Goal: Task Accomplishment & Management: Manage account settings

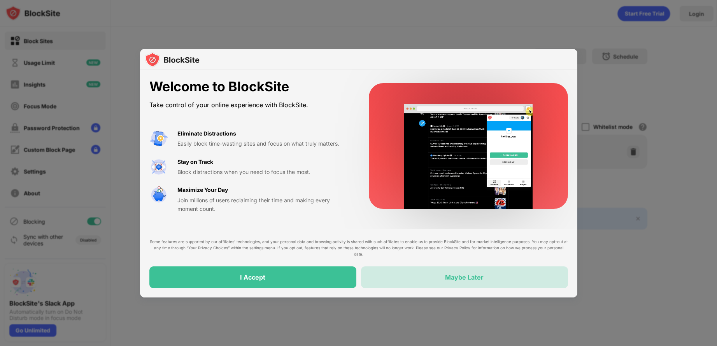
click at [486, 274] on div "Maybe Later" at bounding box center [464, 278] width 207 height 22
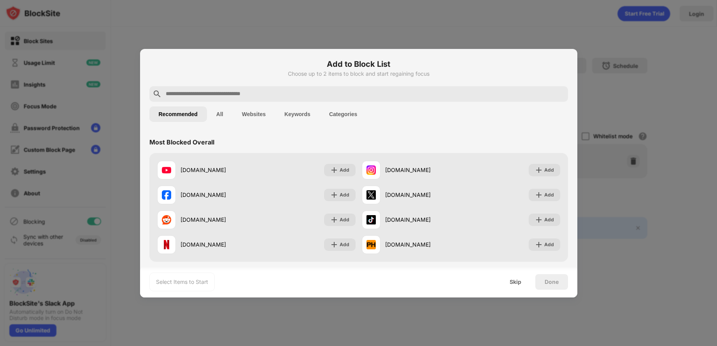
click at [325, 90] on input "text" at bounding box center [365, 93] width 400 height 9
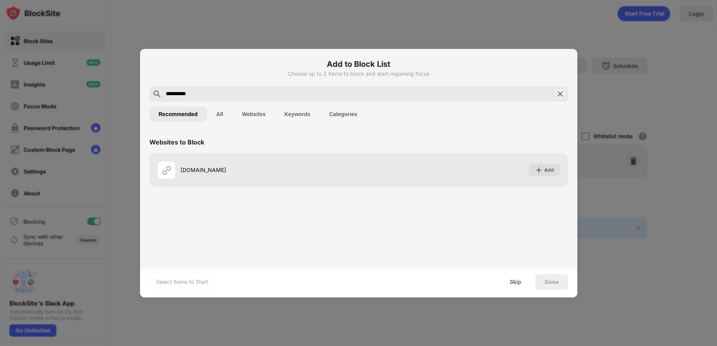
type input "**********"
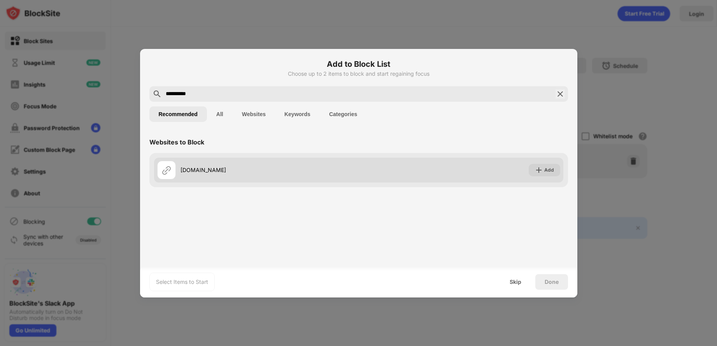
click at [543, 167] on div "Add" at bounding box center [543, 170] width 31 height 12
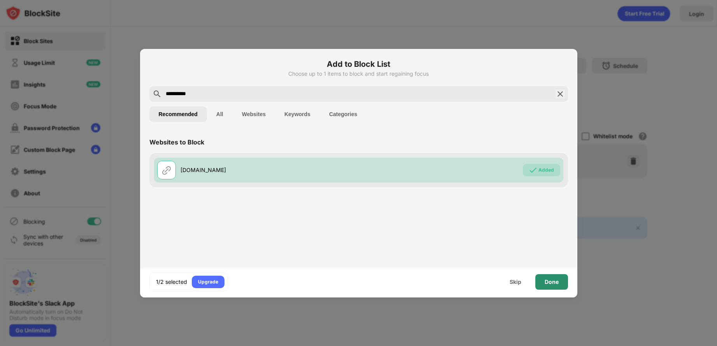
click at [543, 283] on div "Done" at bounding box center [551, 283] width 33 height 16
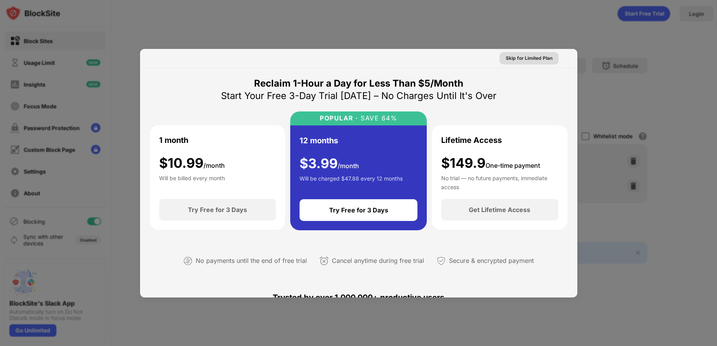
click at [521, 57] on div "Skip for Limited Plan" at bounding box center [529, 58] width 47 height 8
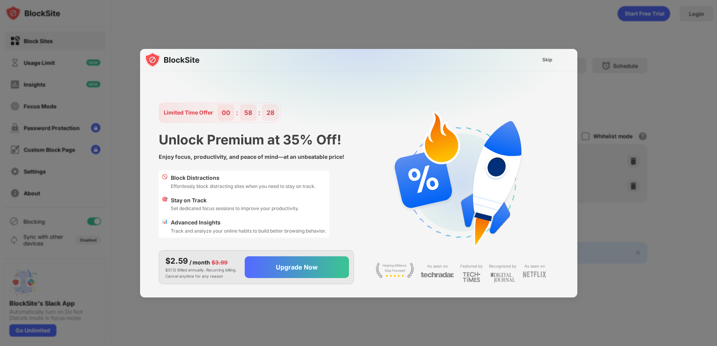
click at [543, 61] on div "Skip" at bounding box center [547, 60] width 10 height 8
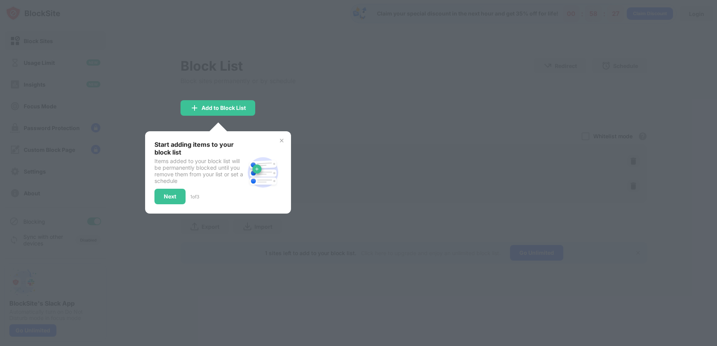
click at [275, 143] on div "Start adding items to your block list Items added to your block list will be pe…" at bounding box center [217, 173] width 127 height 64
click at [287, 140] on div "Start adding items to your block list Items added to your block list will be pe…" at bounding box center [218, 172] width 146 height 82
click at [282, 142] on img at bounding box center [281, 141] width 6 height 6
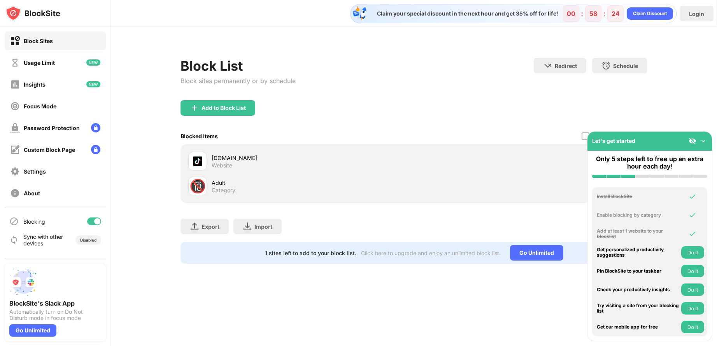
click at [379, 195] on div "🔞 Adult Category" at bounding box center [301, 186] width 226 height 19
click at [703, 140] on img at bounding box center [703, 141] width 8 height 8
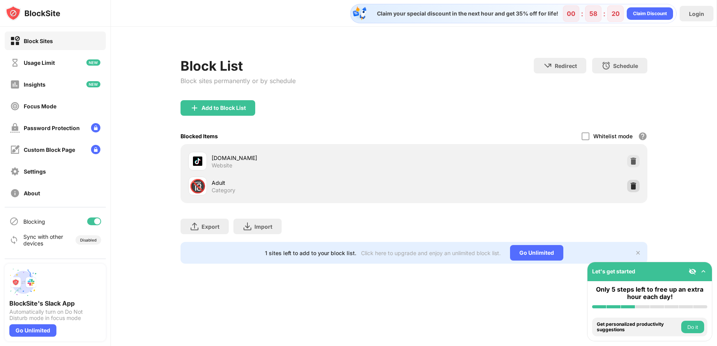
click at [632, 181] on div at bounding box center [633, 186] width 12 height 12
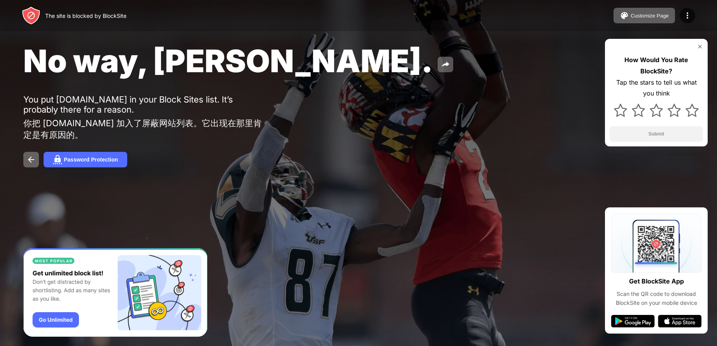
click at [696, 47] on img at bounding box center [699, 47] width 6 height 6
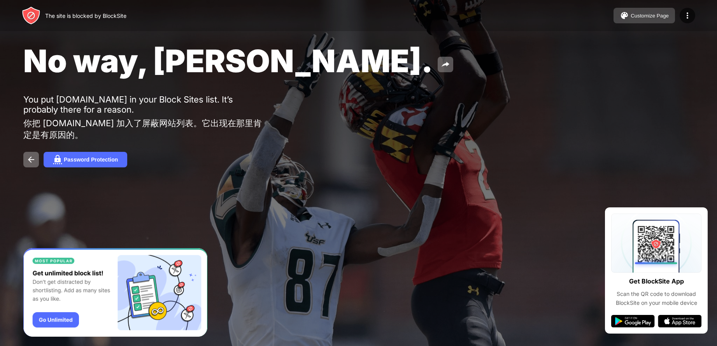
click at [656, 16] on div "Customize Page" at bounding box center [649, 16] width 38 height 6
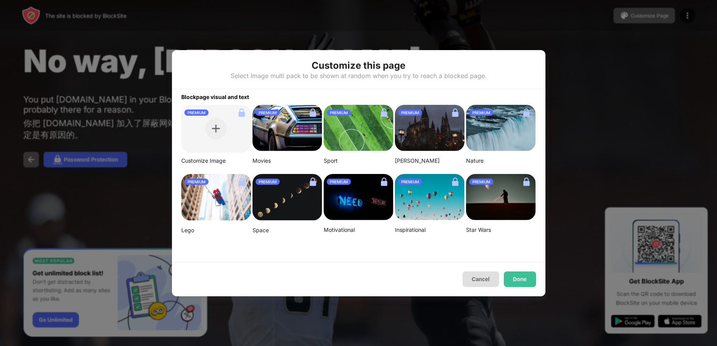
click at [484, 280] on button "Cancel" at bounding box center [480, 280] width 37 height 16
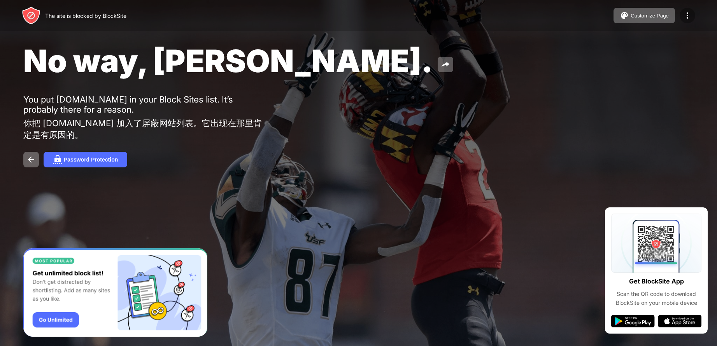
click at [687, 19] on img at bounding box center [686, 15] width 9 height 9
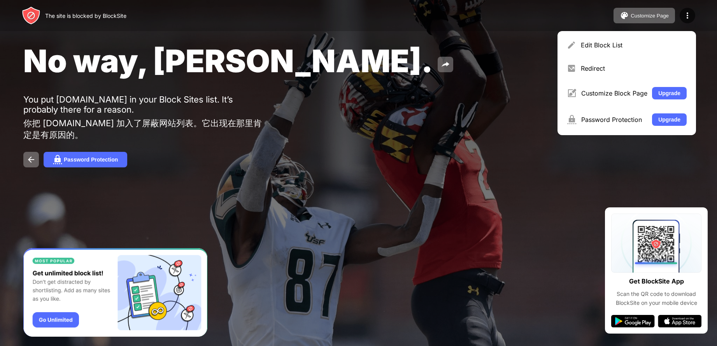
click at [383, 68] on div "No way, Jose." at bounding box center [291, 61] width 536 height 38
